Goal: Task Accomplishment & Management: Manage account settings

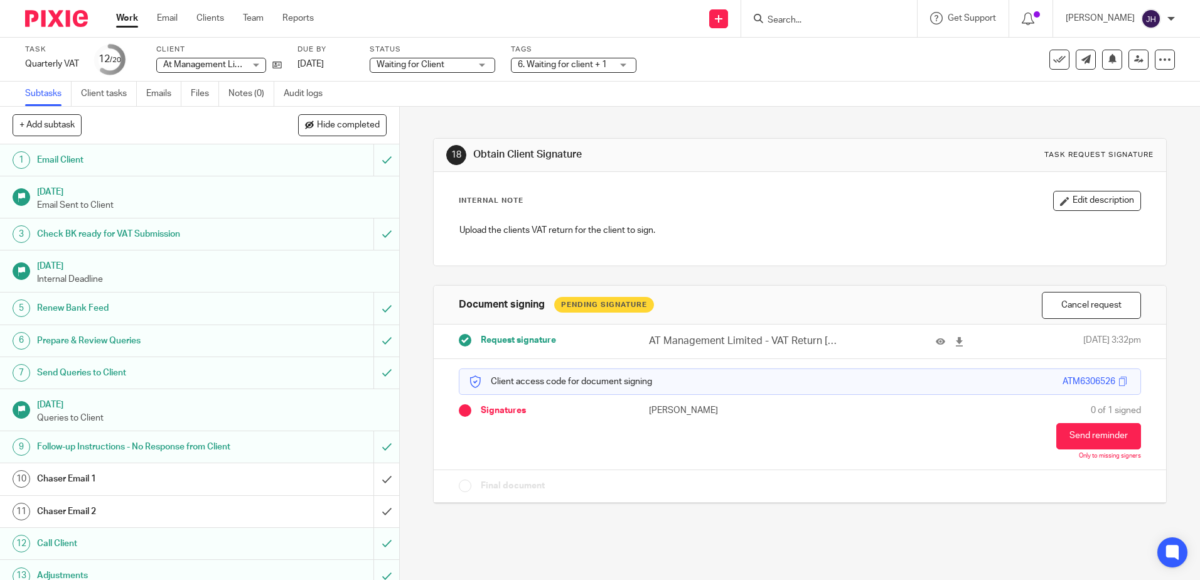
click at [134, 23] on link "Work" at bounding box center [127, 18] width 22 height 13
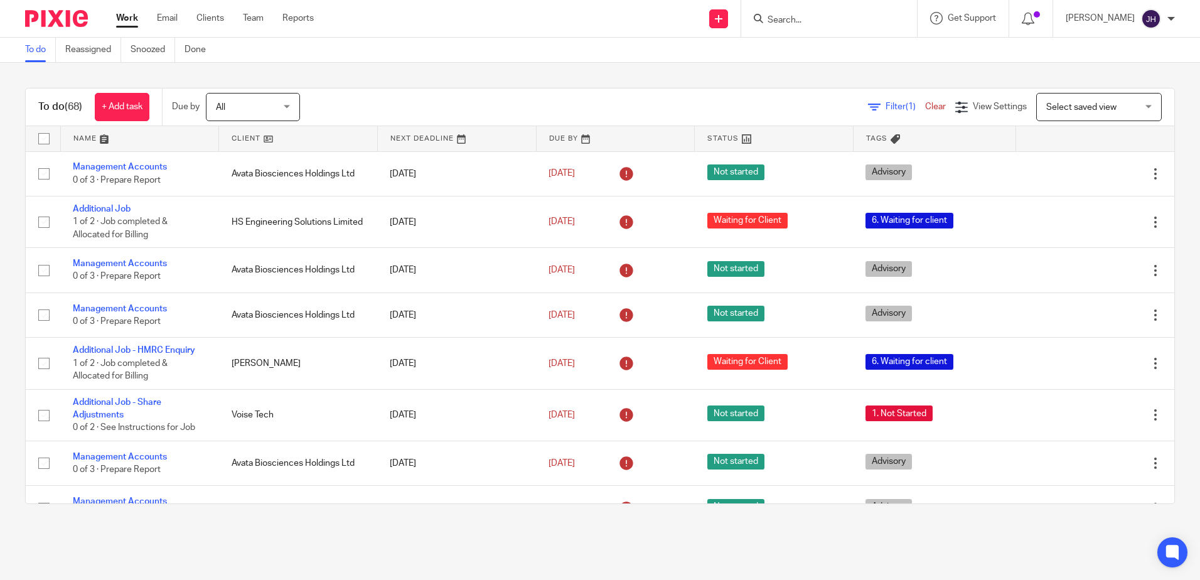
click at [835, 28] on div at bounding box center [829, 18] width 176 height 37
click at [835, 15] on input "Search" at bounding box center [822, 20] width 113 height 11
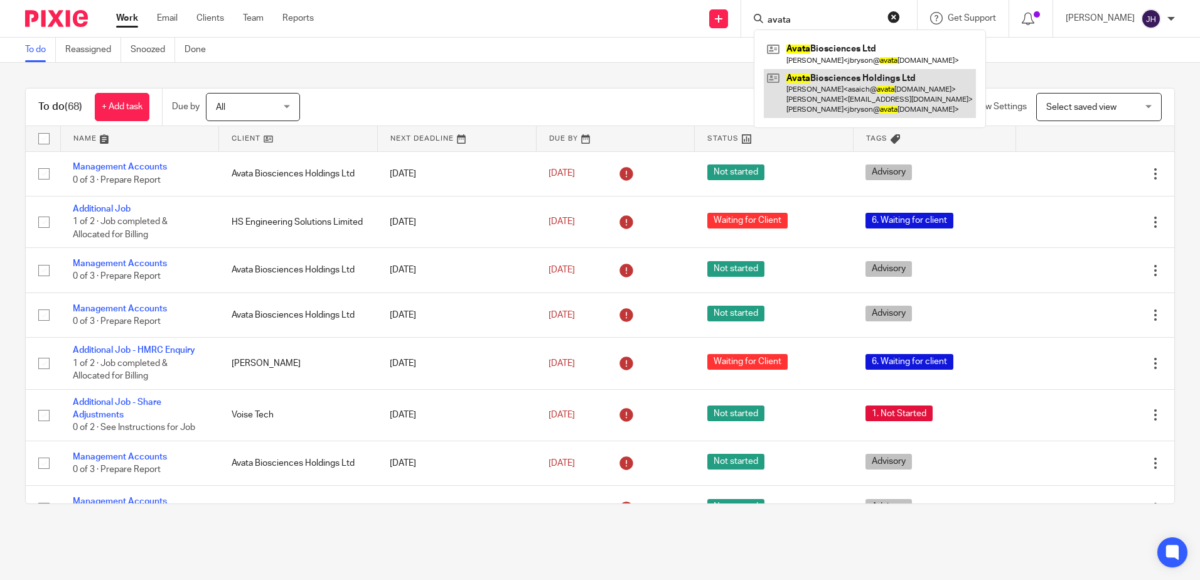
type input "avata"
click at [890, 97] on link at bounding box center [870, 94] width 212 height 50
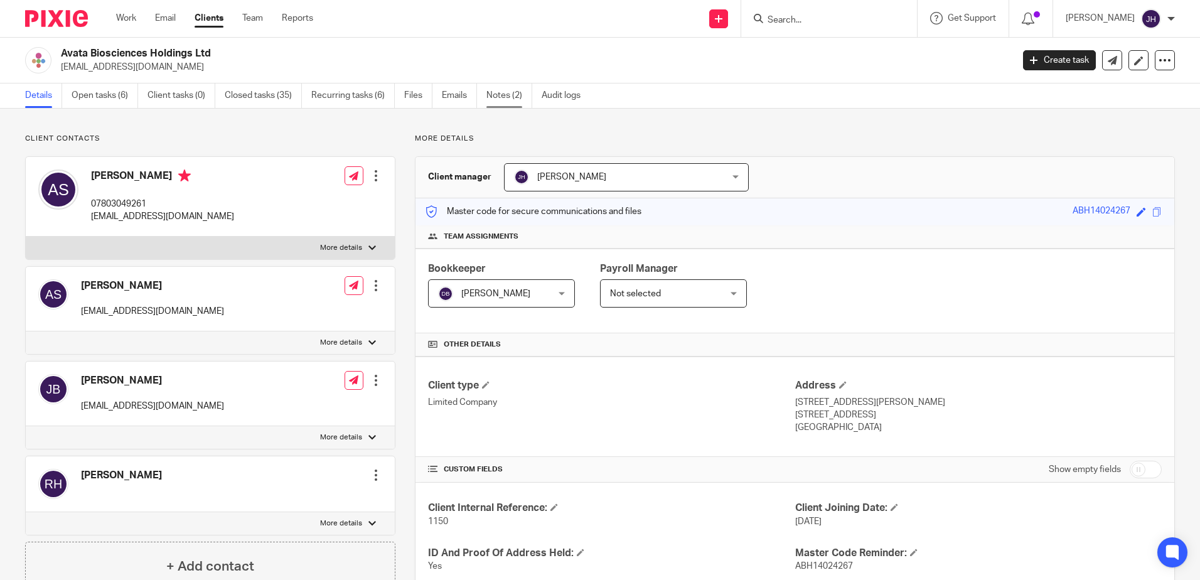
click at [499, 99] on link "Notes (2)" at bounding box center [509, 95] width 46 height 24
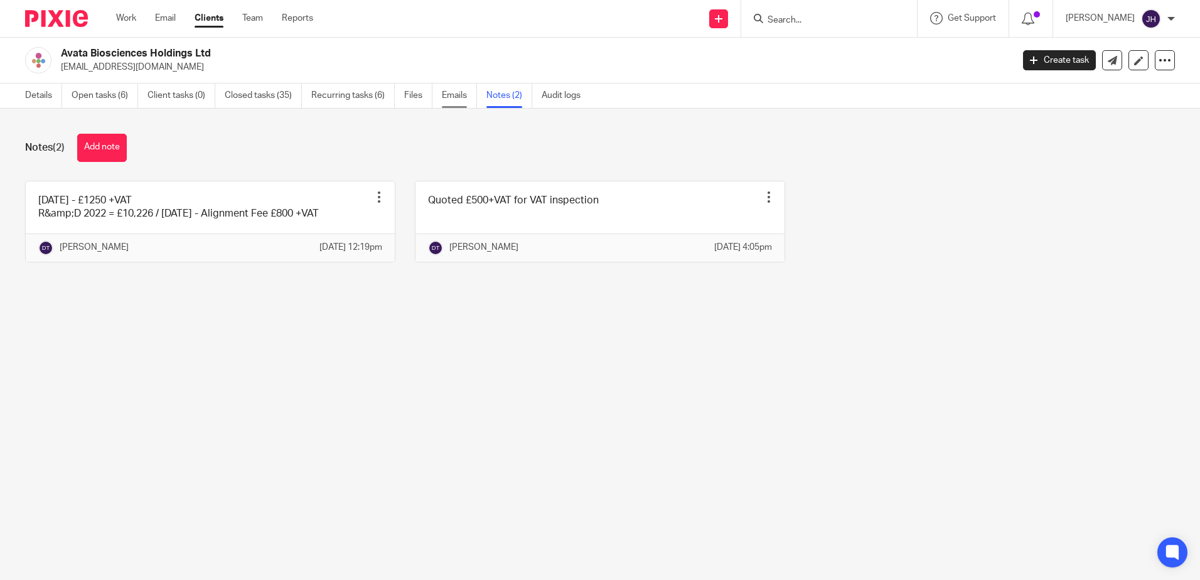
click at [458, 94] on link "Emails" at bounding box center [459, 95] width 35 height 24
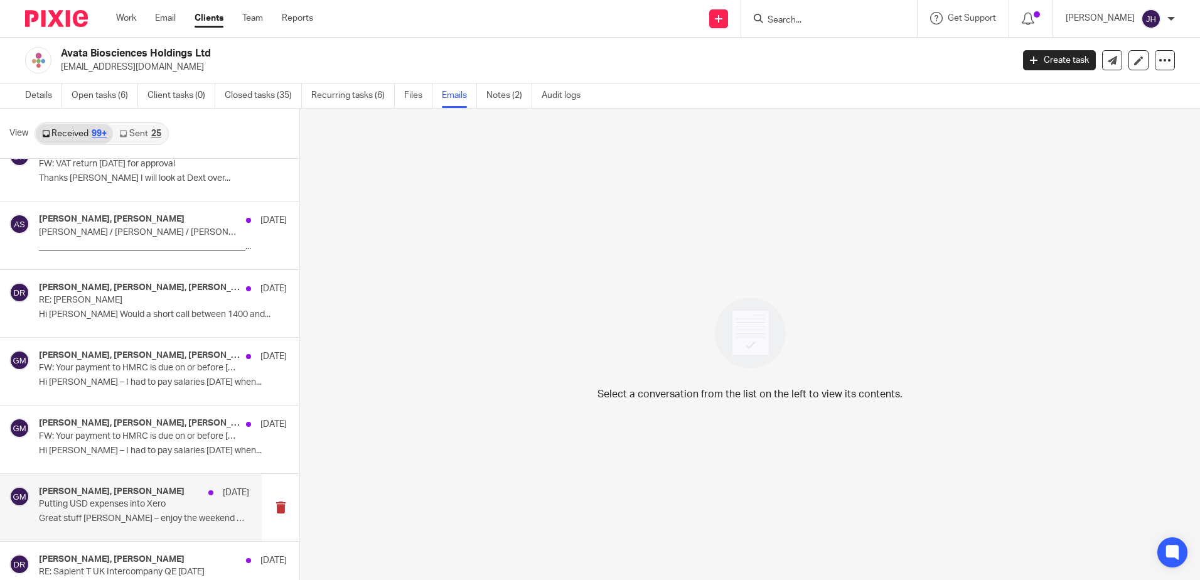
scroll to position [4685, 0]
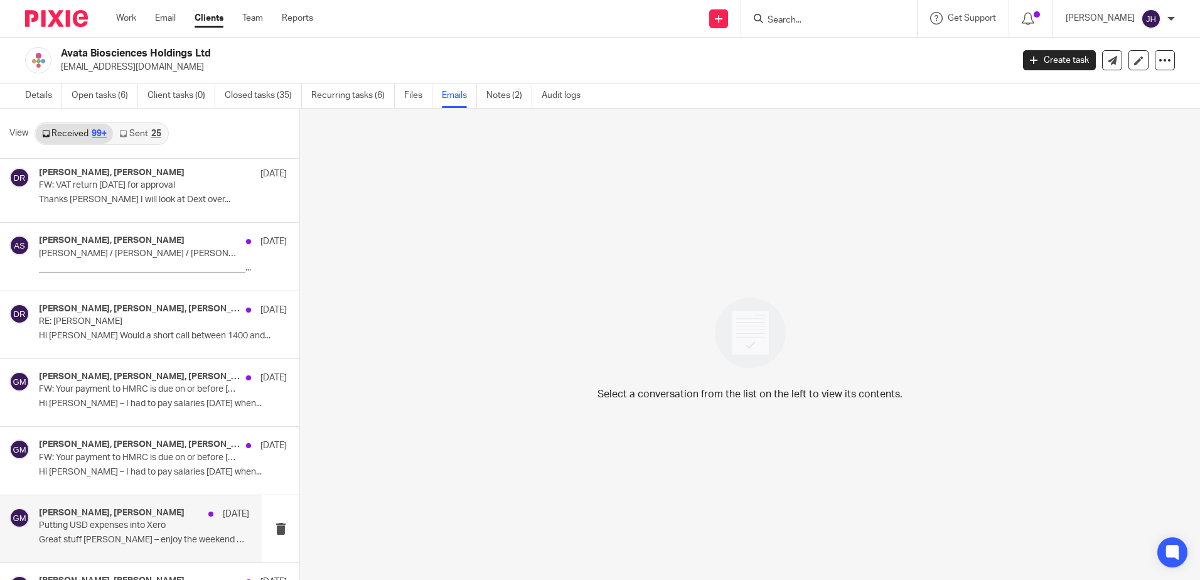
click at [134, 535] on p "Great stuff Dipen – enjoy the weekend when you..." at bounding box center [144, 540] width 210 height 11
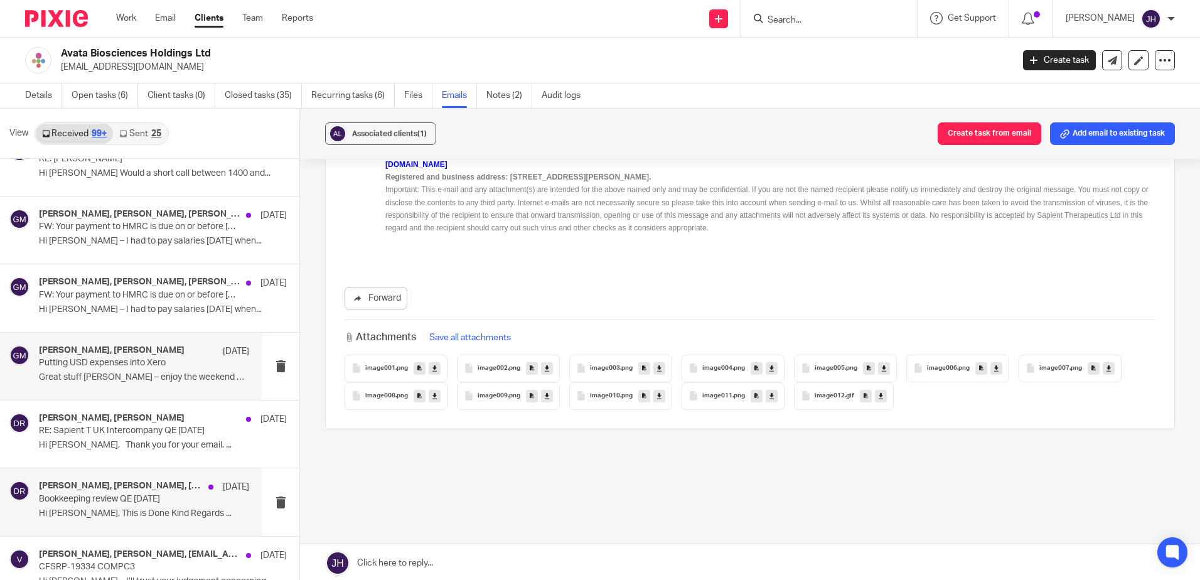
scroll to position [4873, 0]
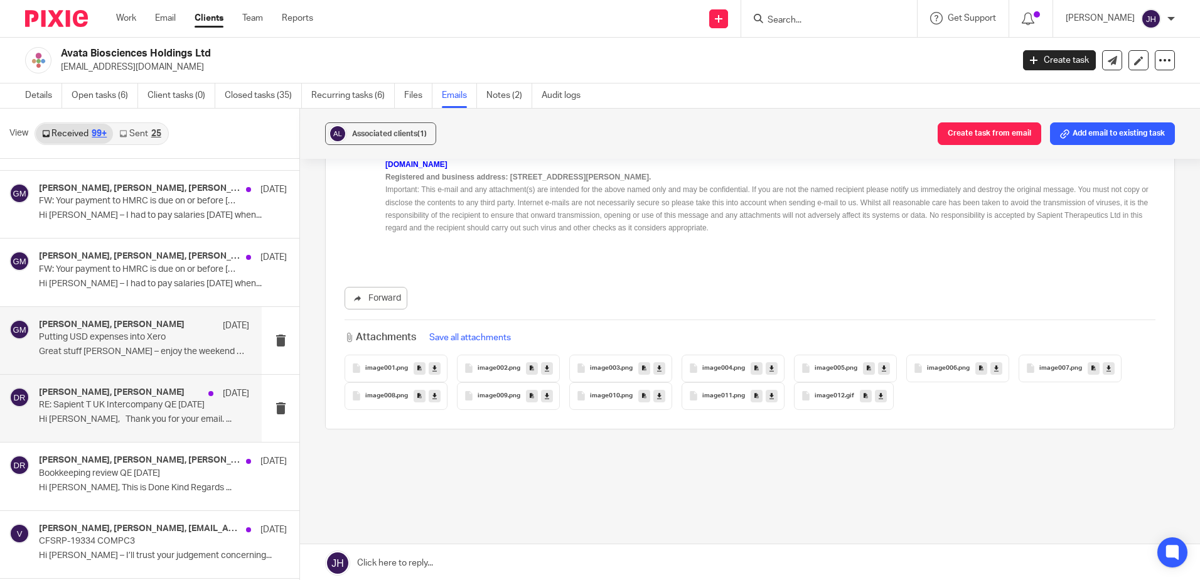
click at [110, 410] on p "RE: Sapient T UK Intercompany QE 31 3 2024" at bounding box center [123, 405] width 168 height 11
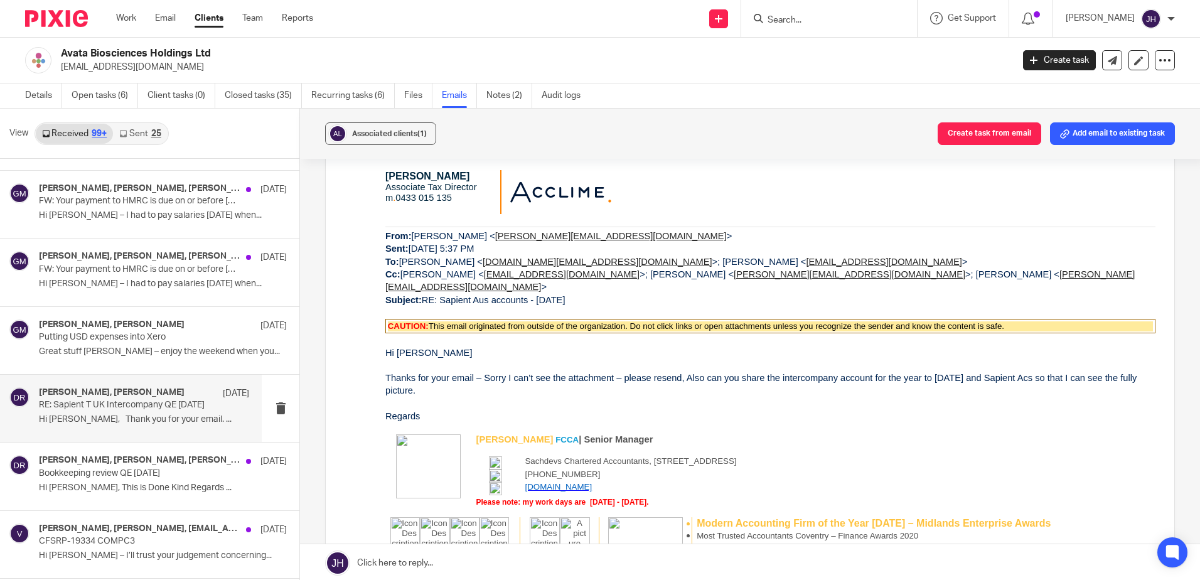
scroll to position [1757, 0]
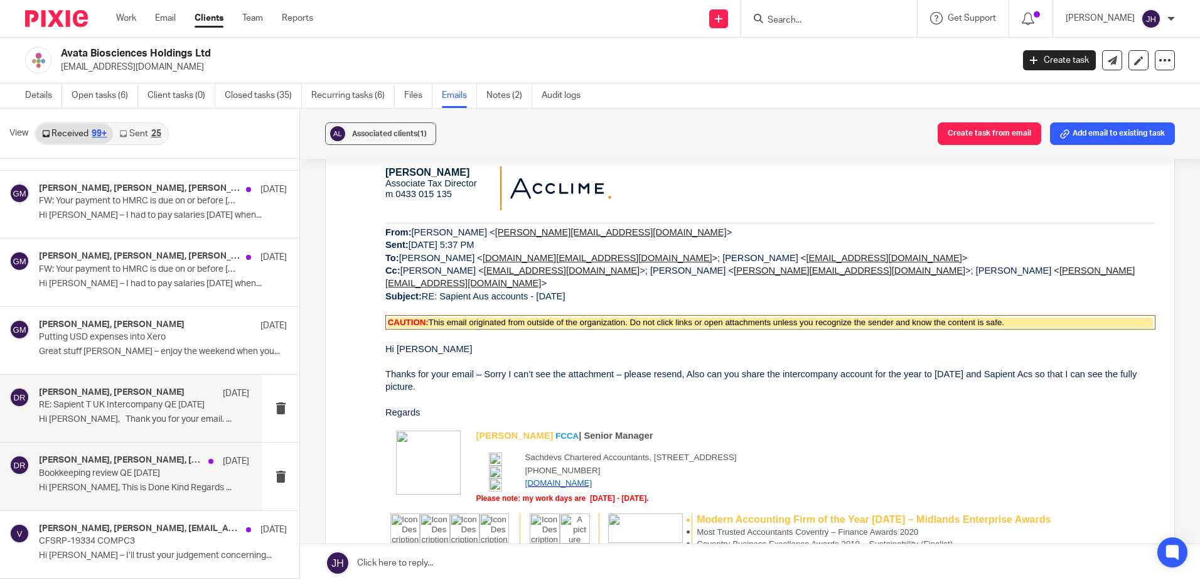
click at [164, 472] on p "Bookkeeping review QE 31 3 2024" at bounding box center [123, 473] width 168 height 11
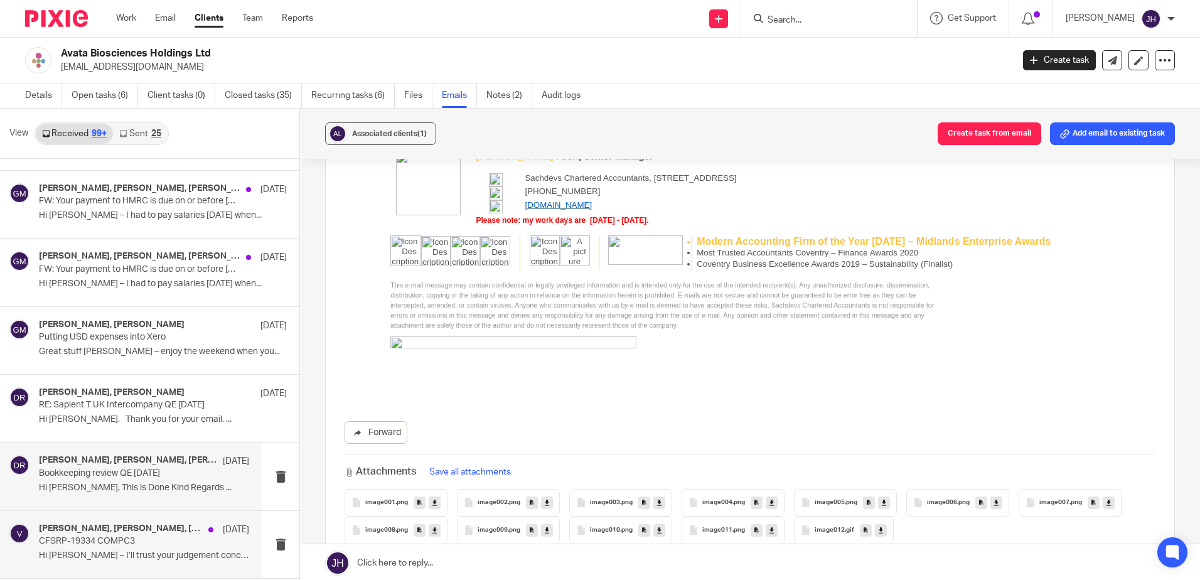
scroll to position [2071, 0]
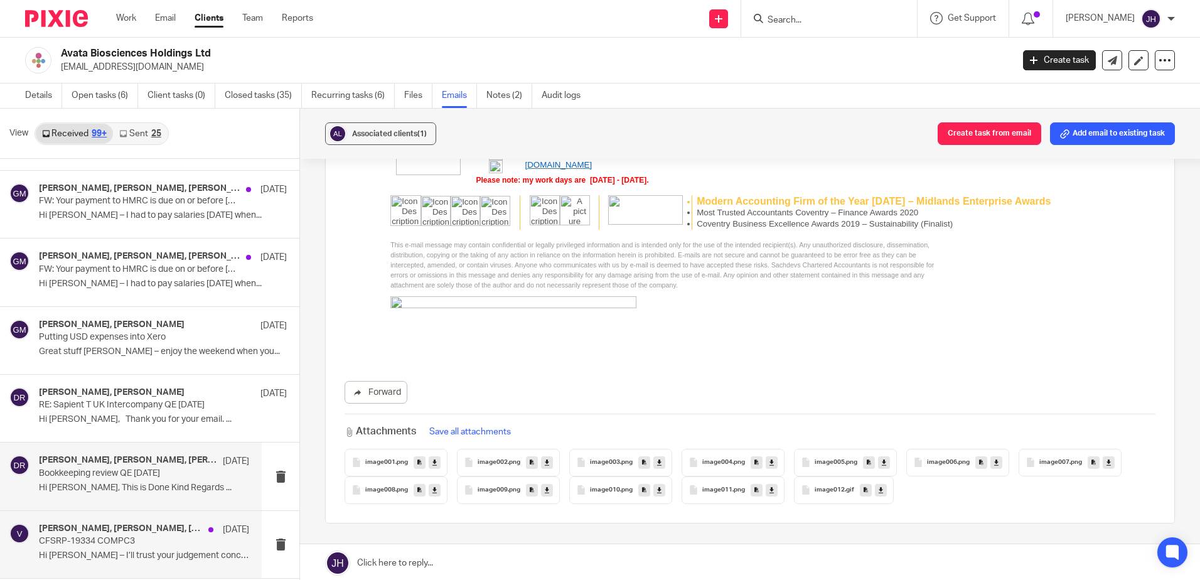
click at [147, 545] on p "CFSRP-19334 COMPC3" at bounding box center [123, 541] width 168 height 11
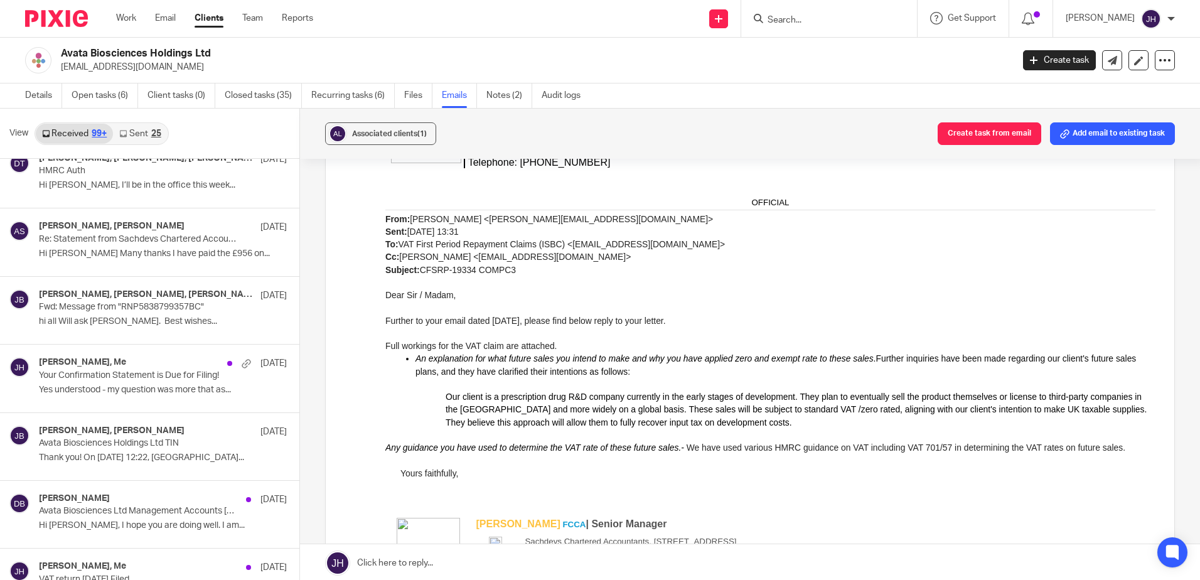
scroll to position [0, 0]
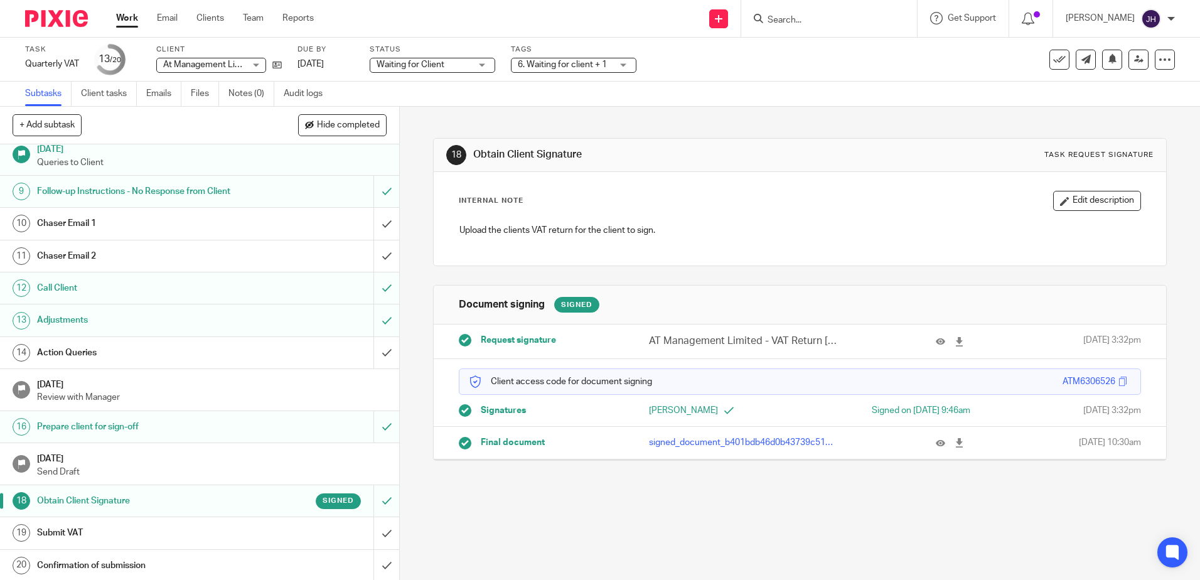
scroll to position [257, 0]
click at [352, 539] on link "19 Submit VAT" at bounding box center [186, 530] width 373 height 31
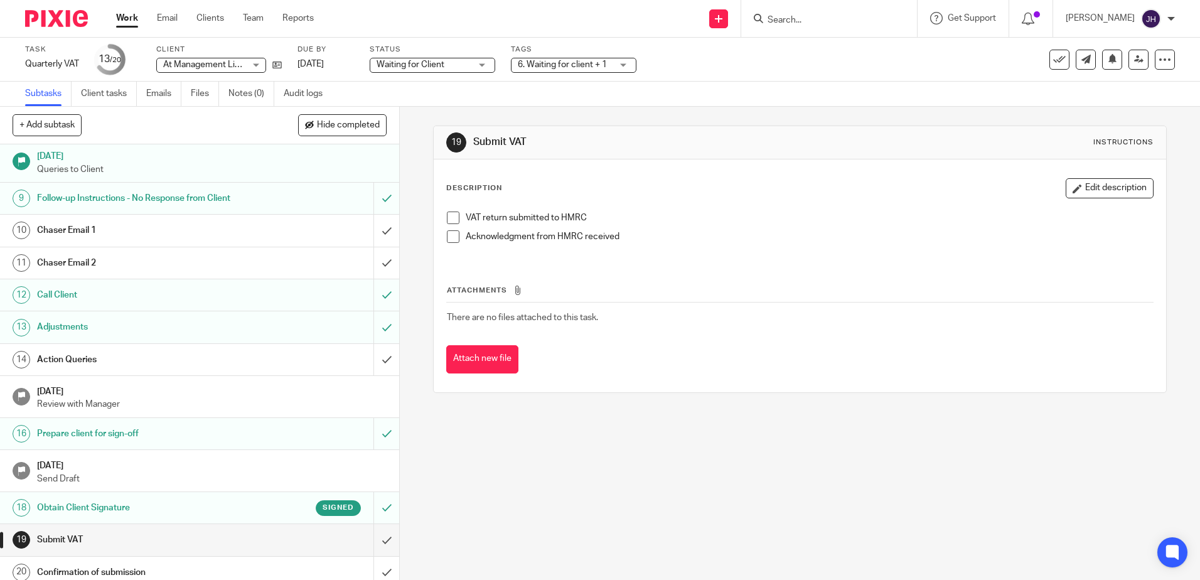
scroll to position [251, 0]
drag, startPoint x: 450, startPoint y: 221, endPoint x: 450, endPoint y: 234, distance: 13.2
click at [449, 221] on span at bounding box center [453, 217] width 13 height 13
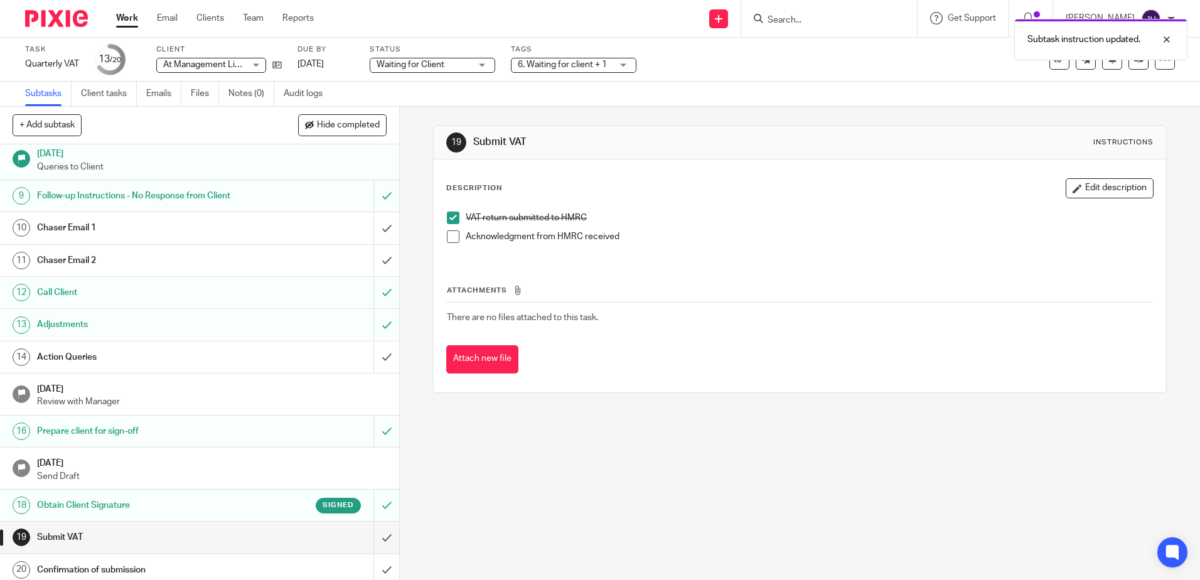
click at [449, 242] on span at bounding box center [453, 236] width 13 height 13
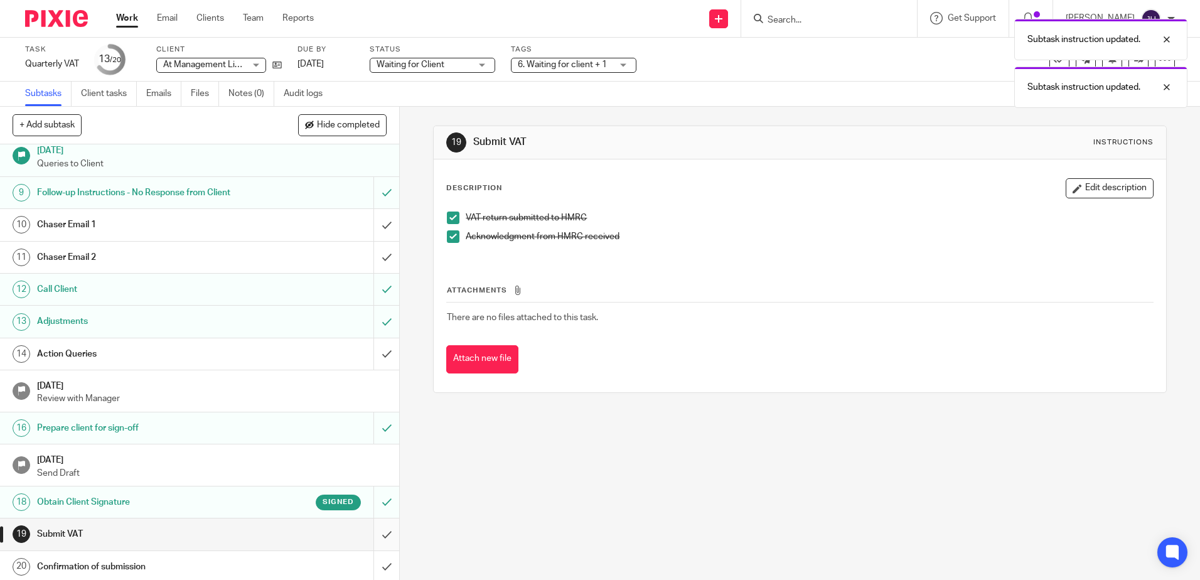
scroll to position [257, 0]
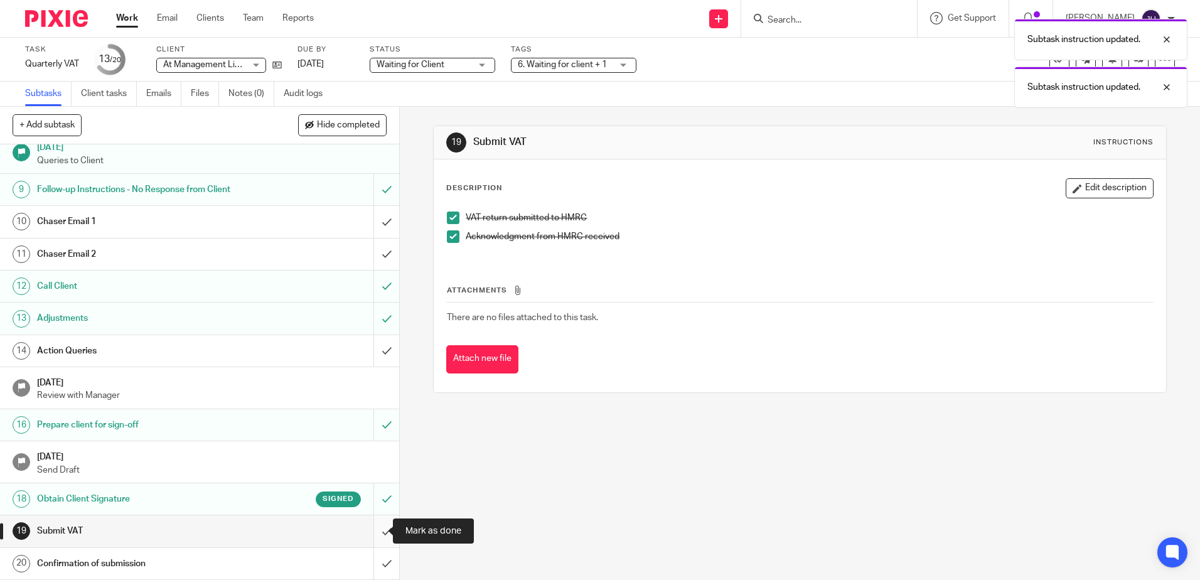
click at [375, 535] on input "submit" at bounding box center [199, 530] width 399 height 31
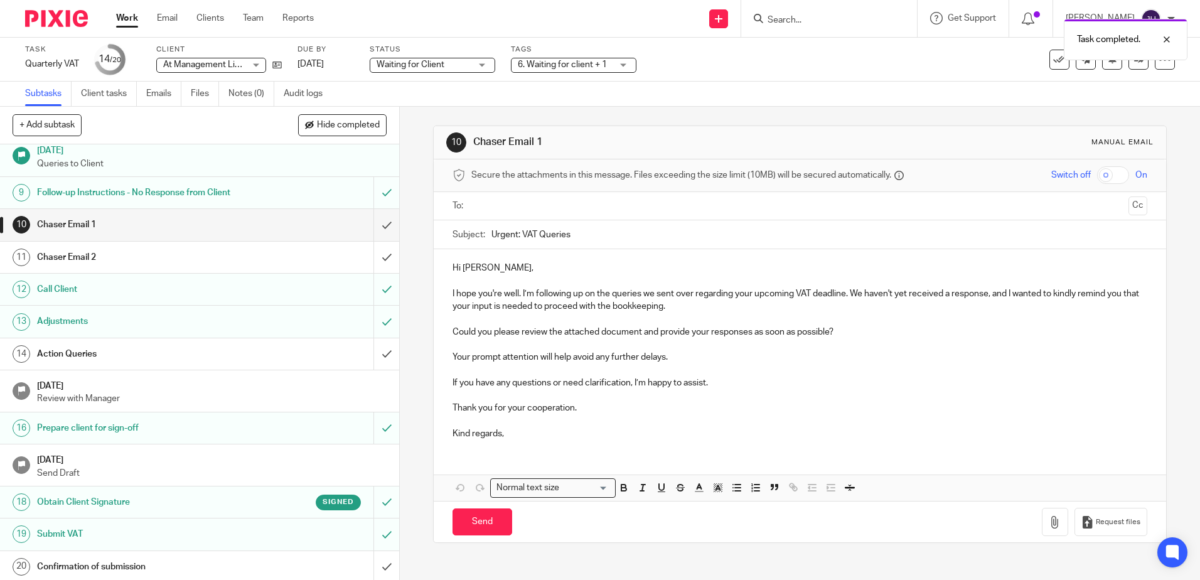
scroll to position [257, 0]
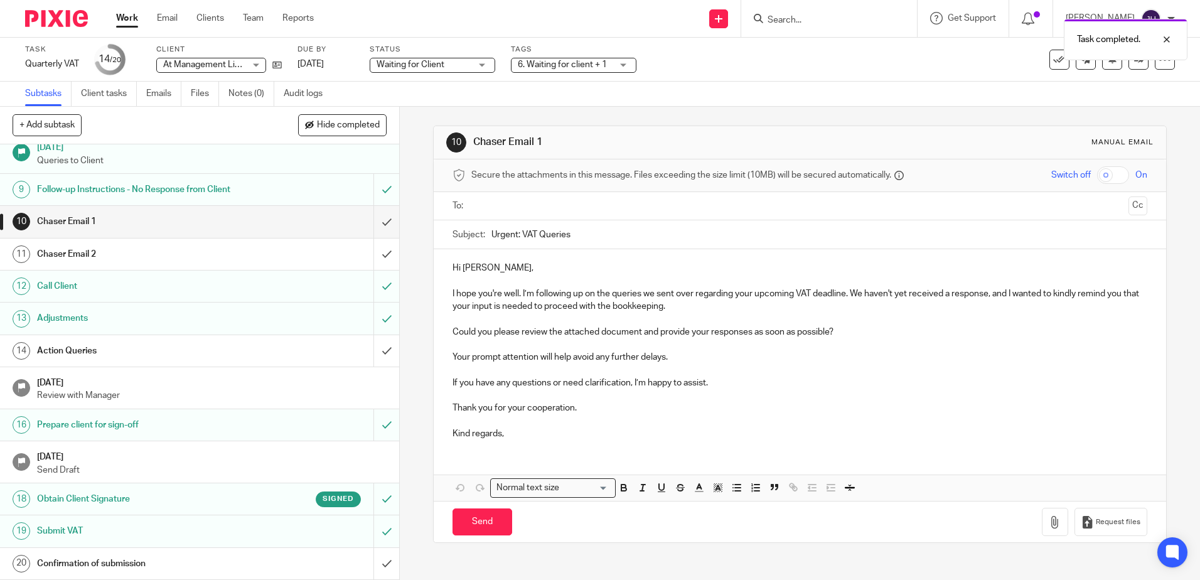
click at [494, 210] on input "text" at bounding box center [799, 206] width 647 height 14
click at [355, 560] on link "20 Confirmation of submission" at bounding box center [186, 563] width 373 height 31
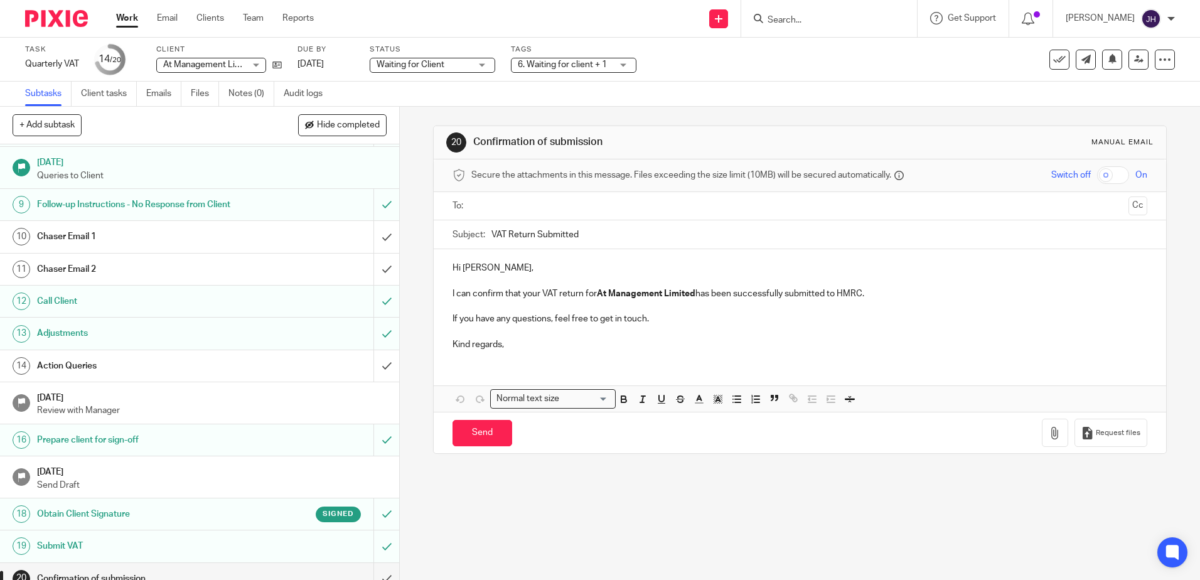
scroll to position [257, 0]
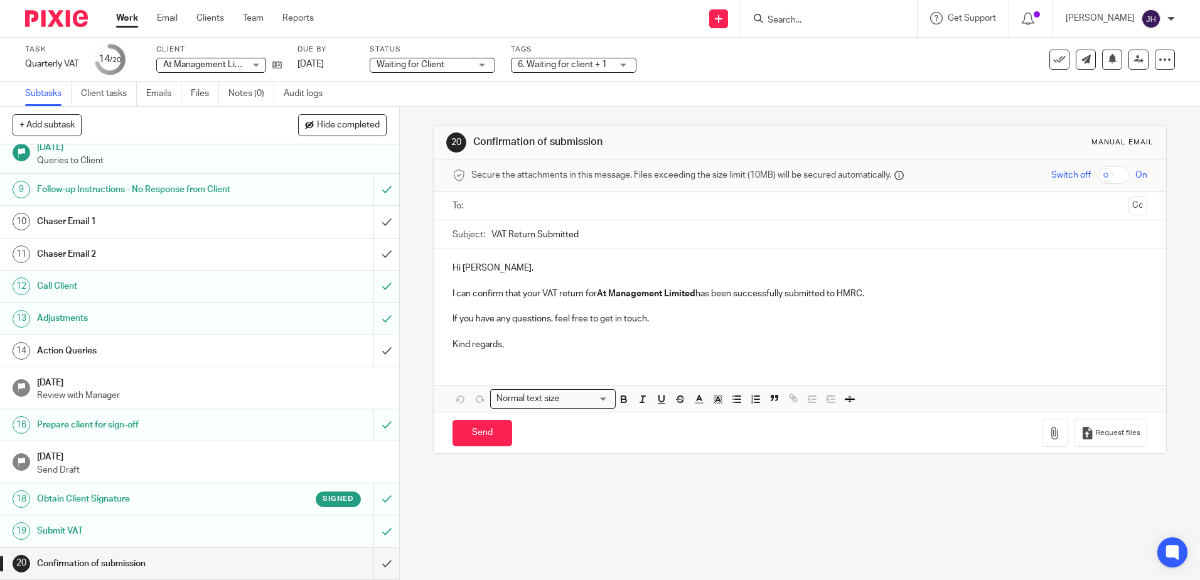
click at [568, 206] on input "text" at bounding box center [799, 206] width 647 height 14
click at [535, 348] on p "Kind regards," at bounding box center [799, 347] width 694 height 13
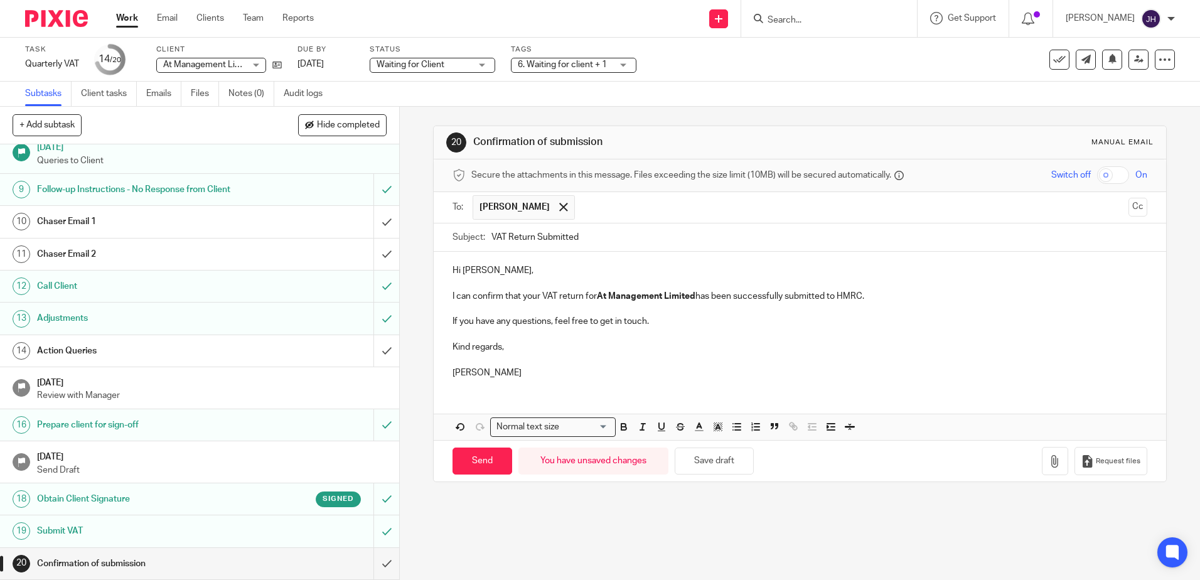
click at [876, 301] on p "I can confirm that your VAT return for At Management Limited has been successfu…" at bounding box center [799, 296] width 694 height 13
click at [586, 229] on input "VAT Return Submitted" at bounding box center [818, 237] width 655 height 28
type input "VAT Return Submitted- please ensure payment"
click at [487, 464] on input "Send" at bounding box center [482, 460] width 60 height 27
type input "Sent"
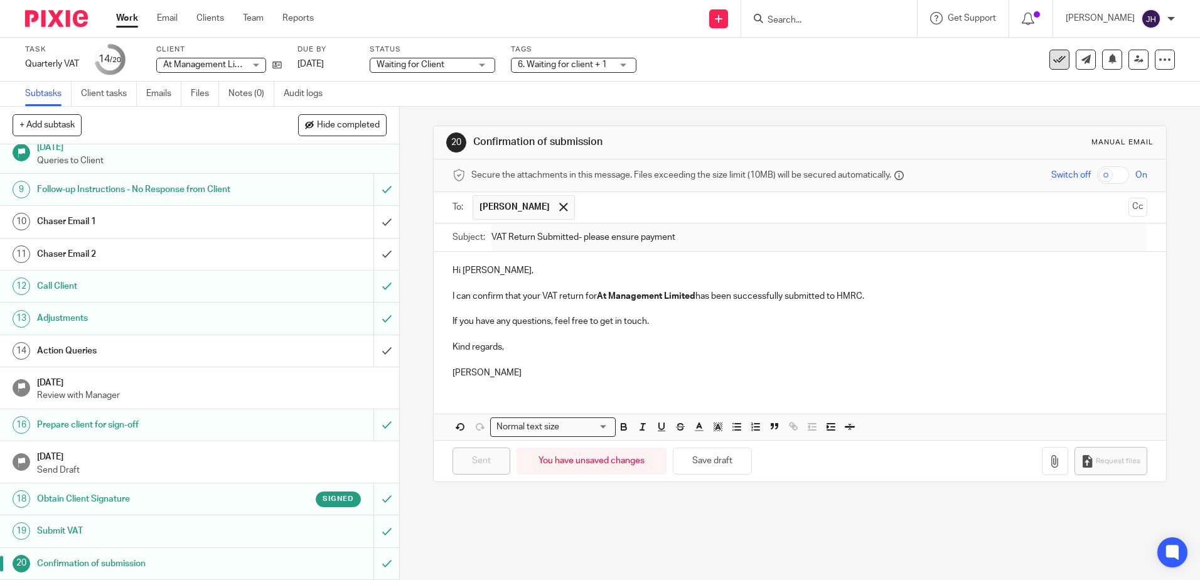
click at [1053, 54] on icon at bounding box center [1059, 59] width 13 height 13
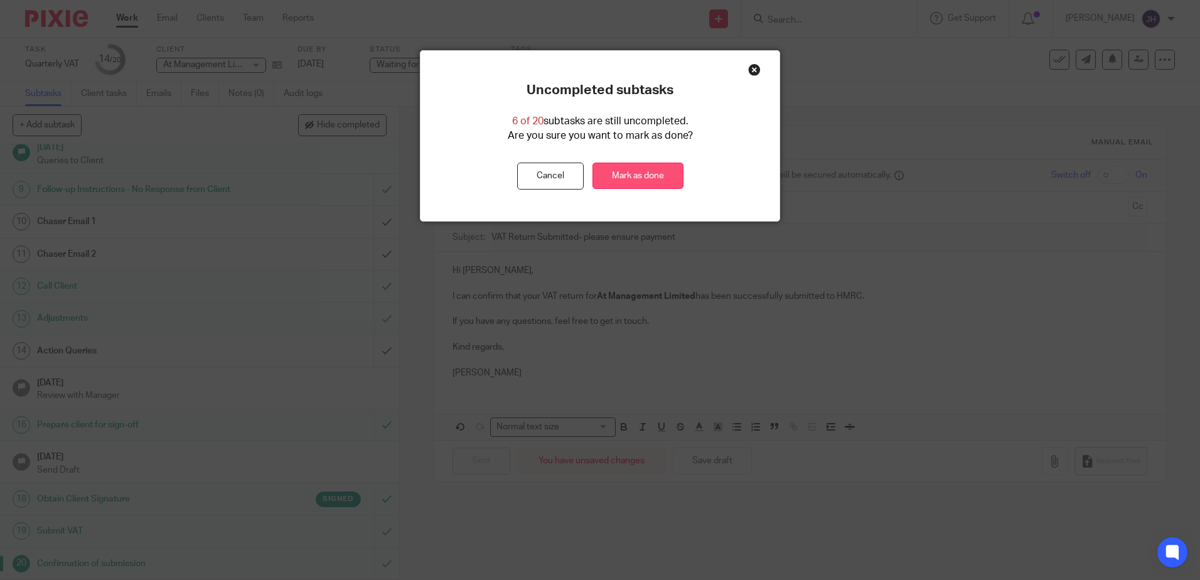
click at [670, 173] on link "Mark as done" at bounding box center [637, 176] width 91 height 27
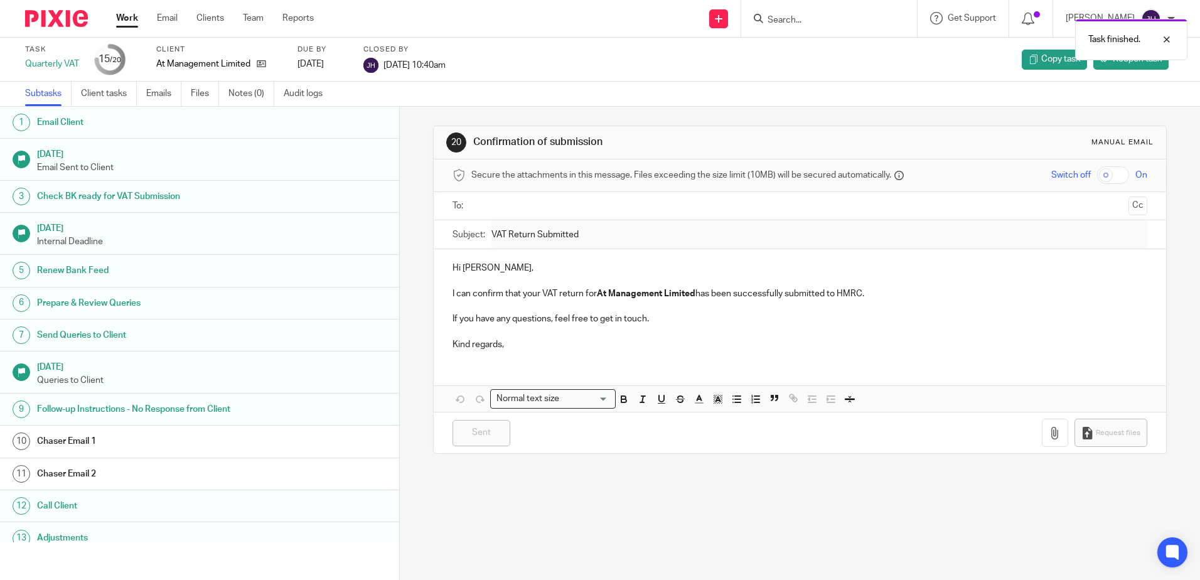
click at [137, 21] on link "Work" at bounding box center [127, 18] width 22 height 13
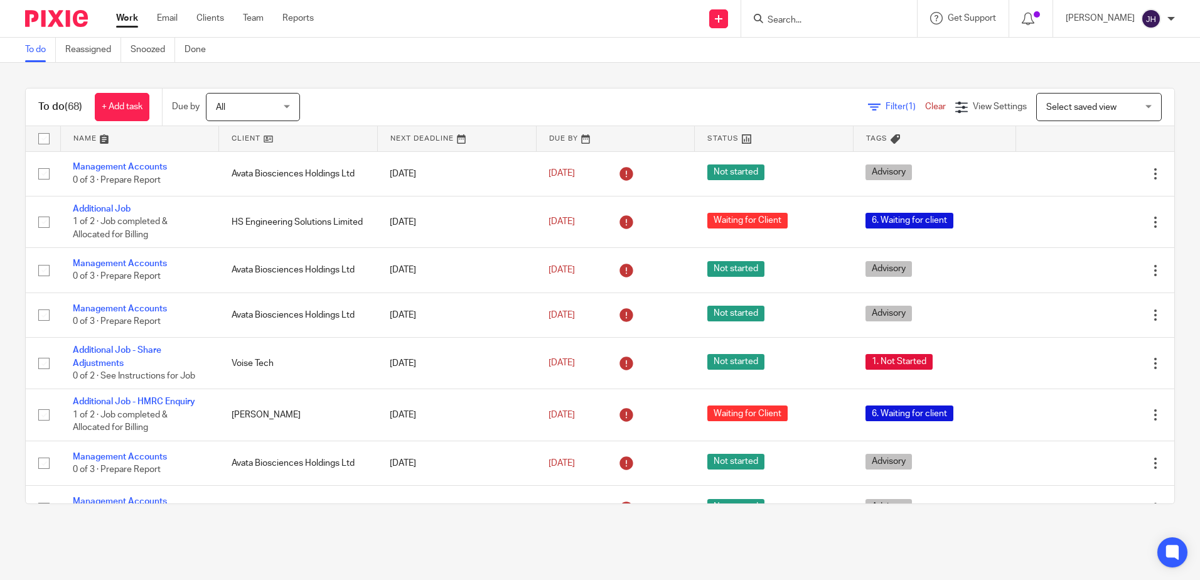
click at [122, 20] on link "Work" at bounding box center [127, 18] width 22 height 13
click at [83, 137] on link at bounding box center [140, 138] width 158 height 25
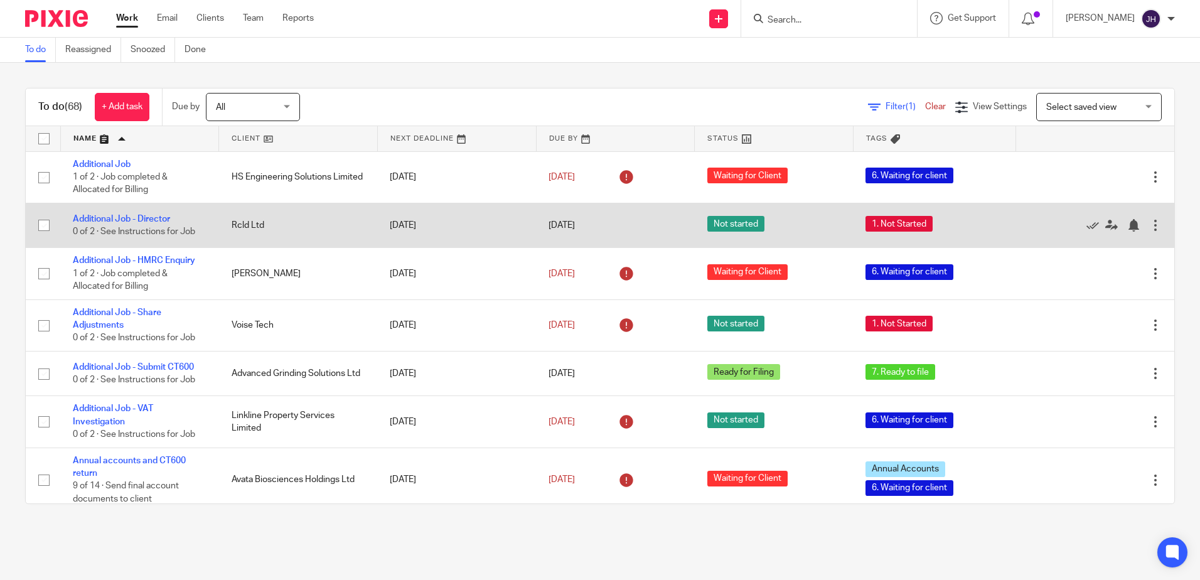
click at [152, 213] on td "Additional Job - Director 0 of 2 · See Instructions for Job" at bounding box center [139, 225] width 159 height 45
click at [156, 219] on link "Additional Job - Director" at bounding box center [121, 219] width 97 height 9
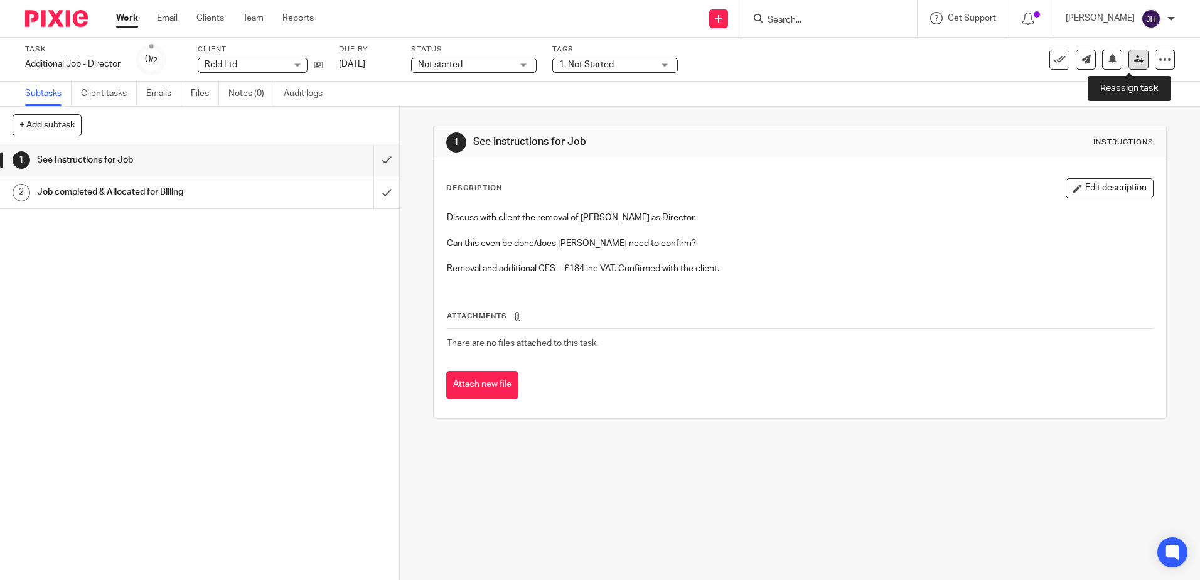
click at [1134, 58] on icon at bounding box center [1138, 59] width 9 height 9
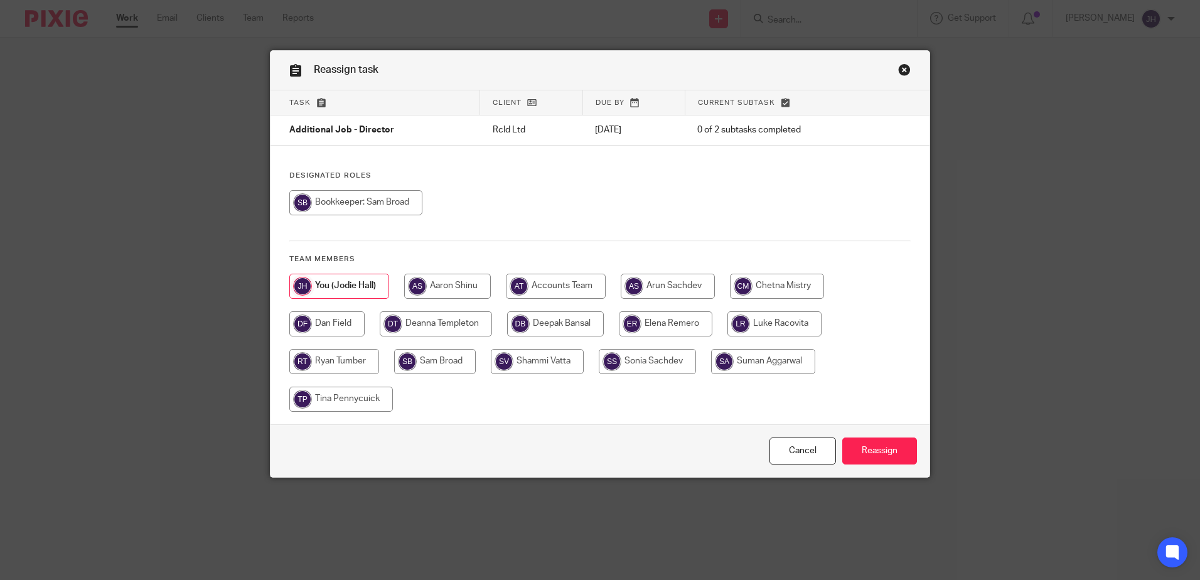
click at [809, 282] on input "radio" at bounding box center [777, 286] width 94 height 25
radio input "true"
click at [868, 444] on input "Reassign" at bounding box center [879, 450] width 75 height 27
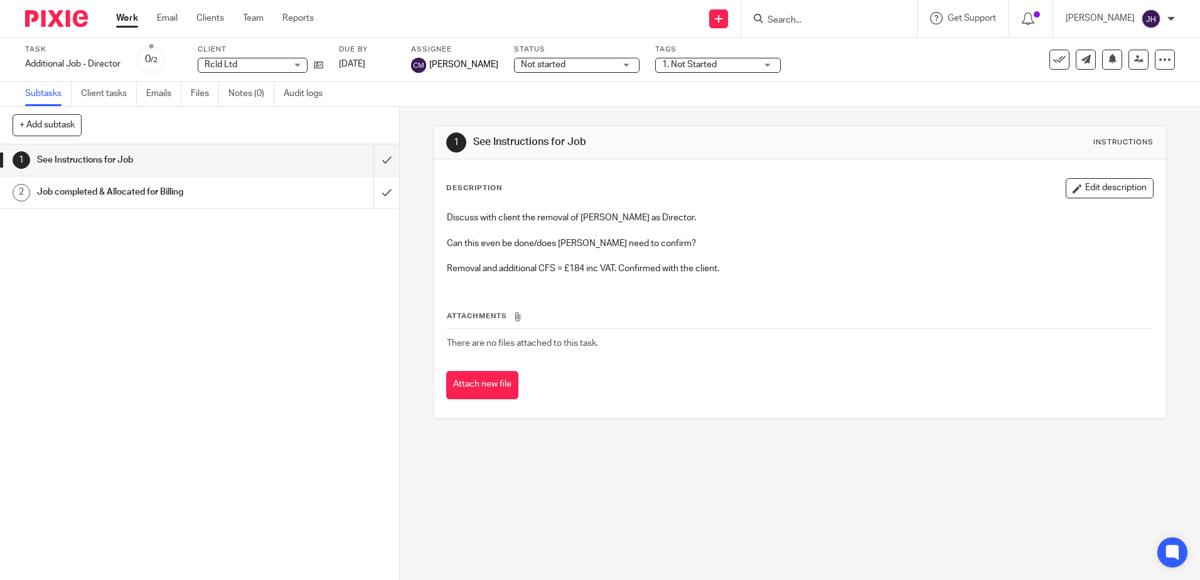
click at [125, 16] on link "Work" at bounding box center [127, 18] width 22 height 13
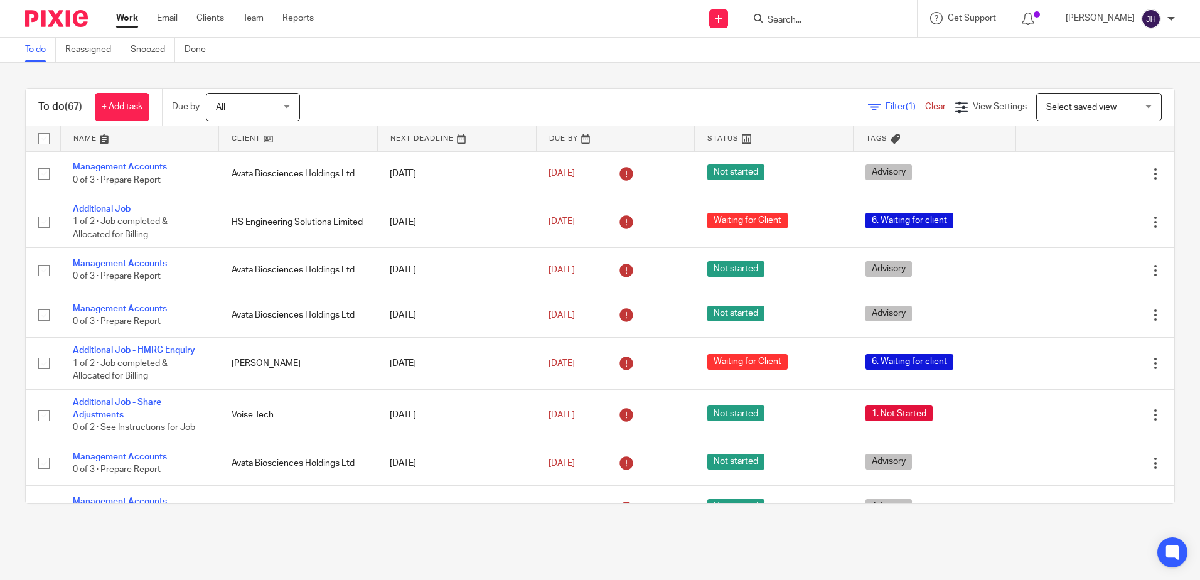
click at [88, 144] on link at bounding box center [140, 138] width 158 height 25
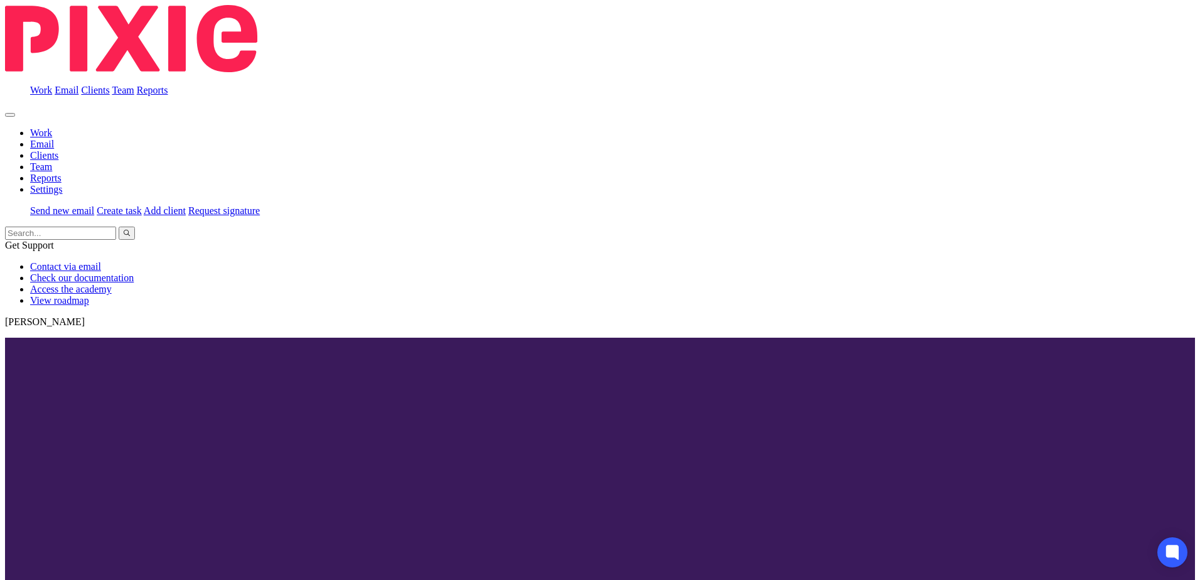
scroll to position [439, 0]
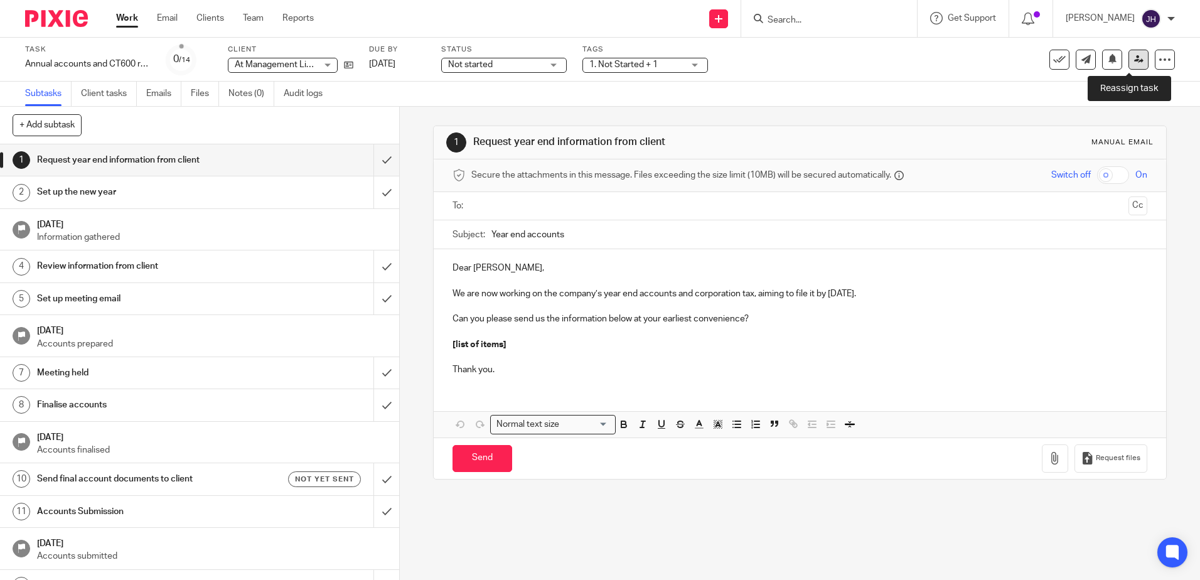
click at [1128, 67] on link at bounding box center [1138, 60] width 20 height 20
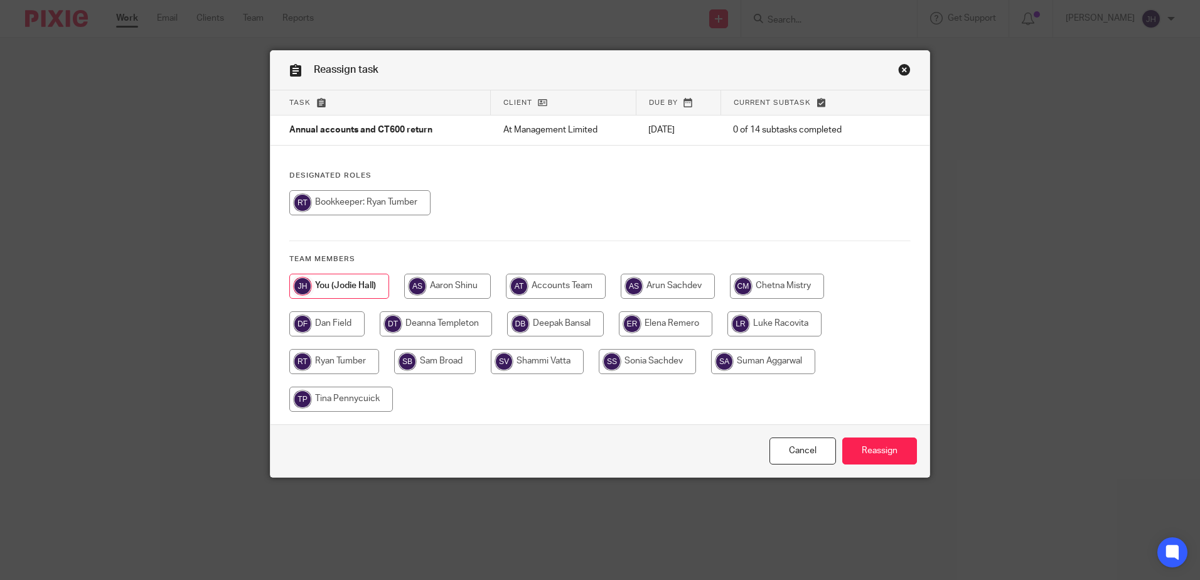
click at [466, 328] on input "radio" at bounding box center [436, 323] width 112 height 25
radio input "true"
click at [885, 451] on input "Reassign" at bounding box center [879, 450] width 75 height 27
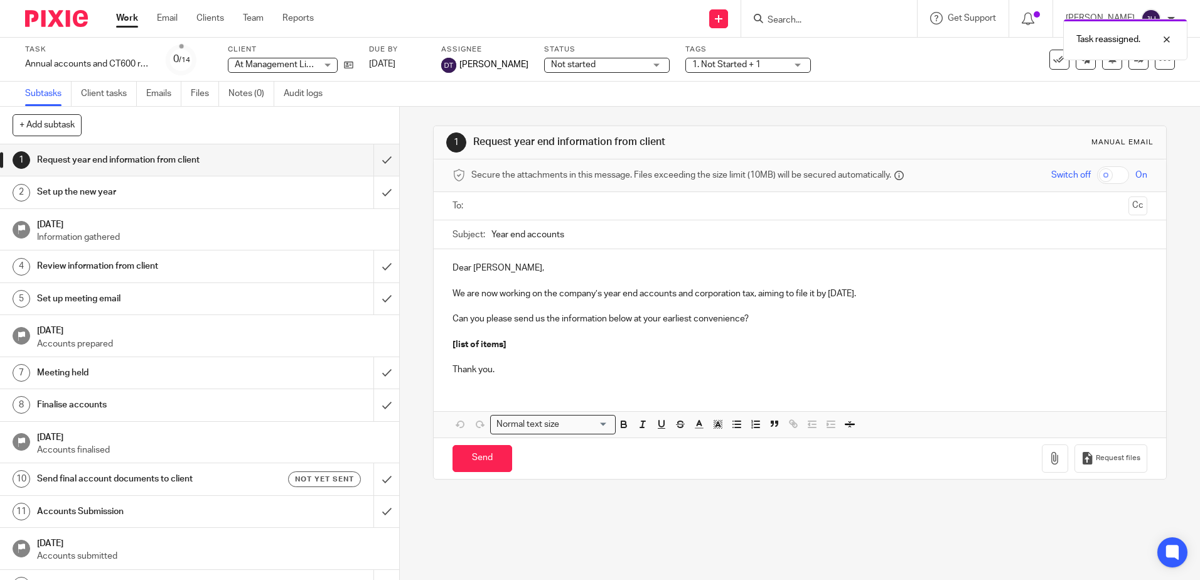
click at [129, 19] on link "Work" at bounding box center [127, 18] width 22 height 13
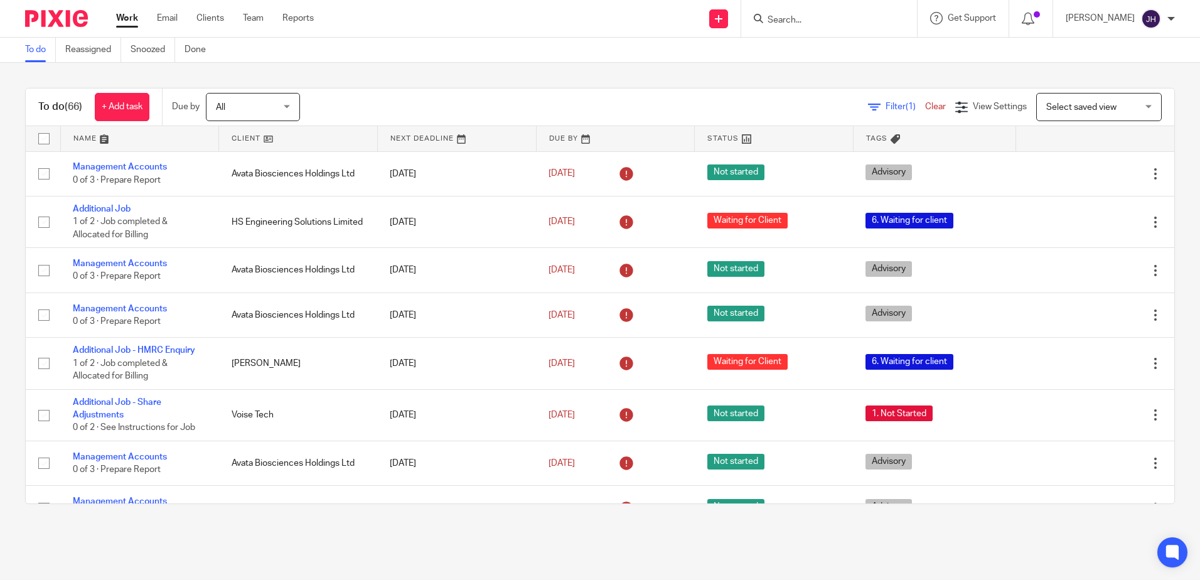
click at [88, 137] on link at bounding box center [140, 138] width 158 height 25
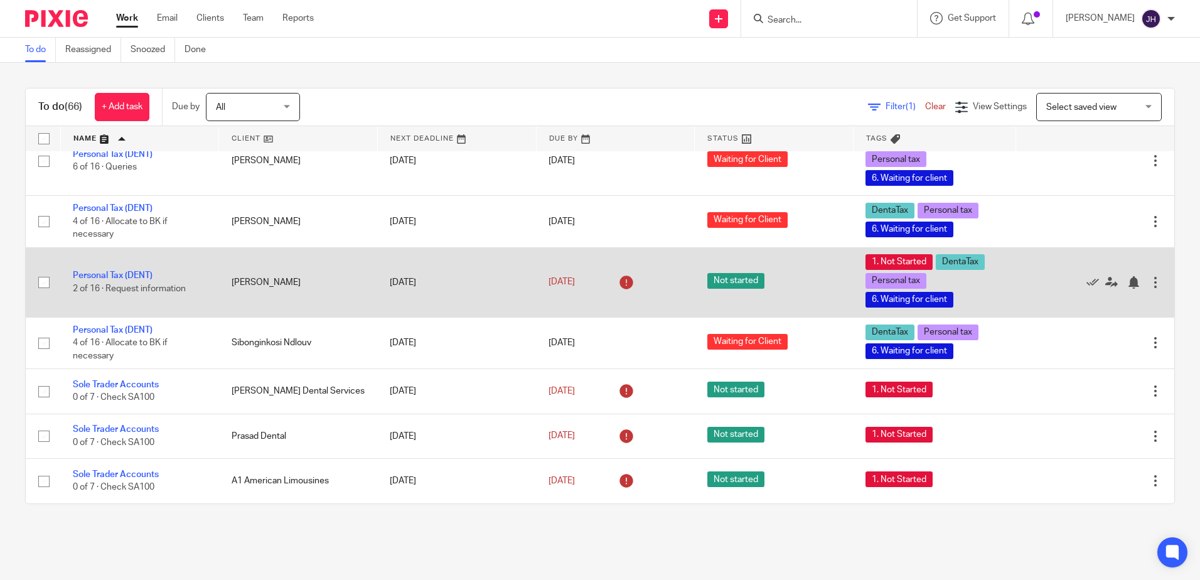
scroll to position [3442, 0]
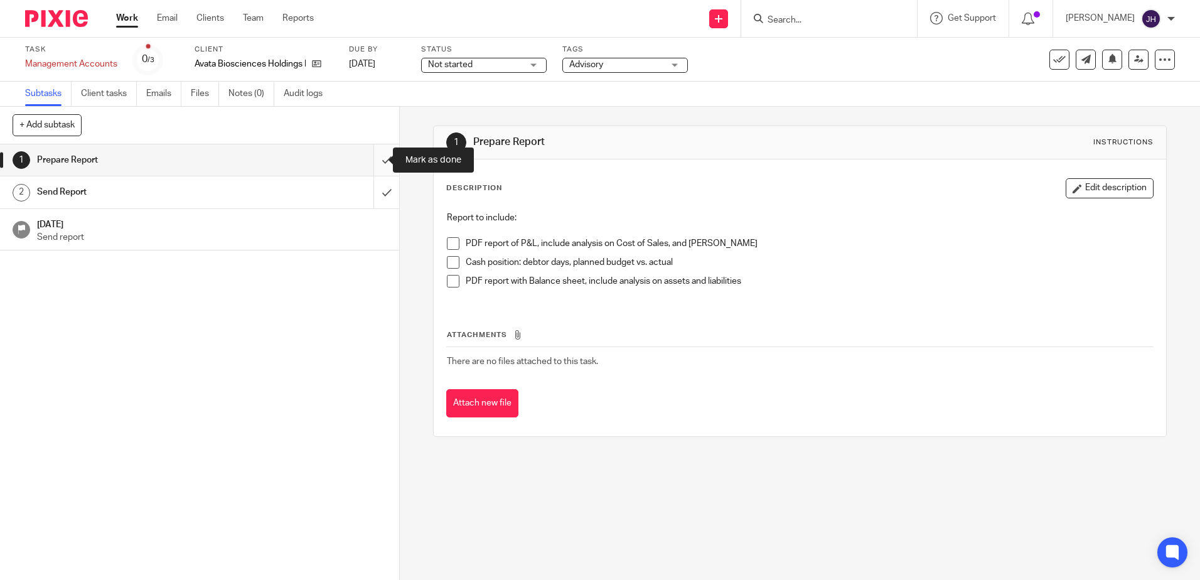
click at [374, 160] on input "submit" at bounding box center [199, 159] width 399 height 31
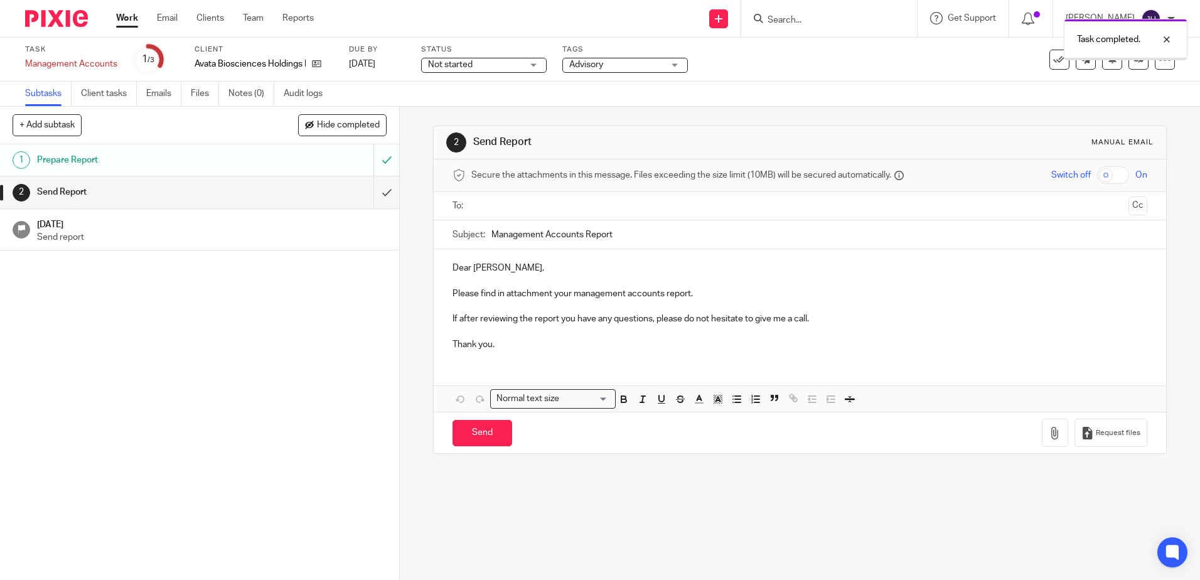
click at [376, 192] on input "submit" at bounding box center [199, 191] width 399 height 31
